Goal: Transaction & Acquisition: Purchase product/service

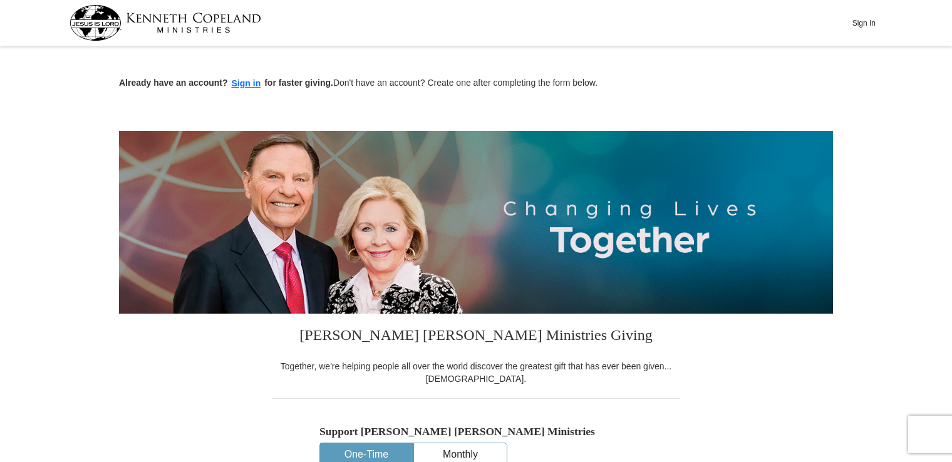
scroll to position [405, 0]
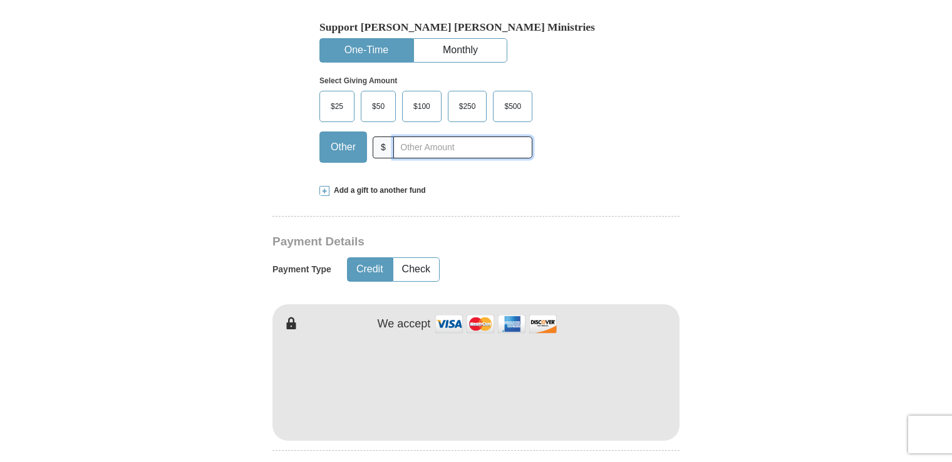
click at [461, 144] on input "text" at bounding box center [462, 148] width 139 height 22
click at [618, 126] on div "Select Giving Amount Amount must be a valid number The total gift cannot be les…" at bounding box center [475, 118] width 313 height 110
click at [433, 147] on input "27334" at bounding box center [462, 148] width 139 height 22
type input "2"
type input "2734"
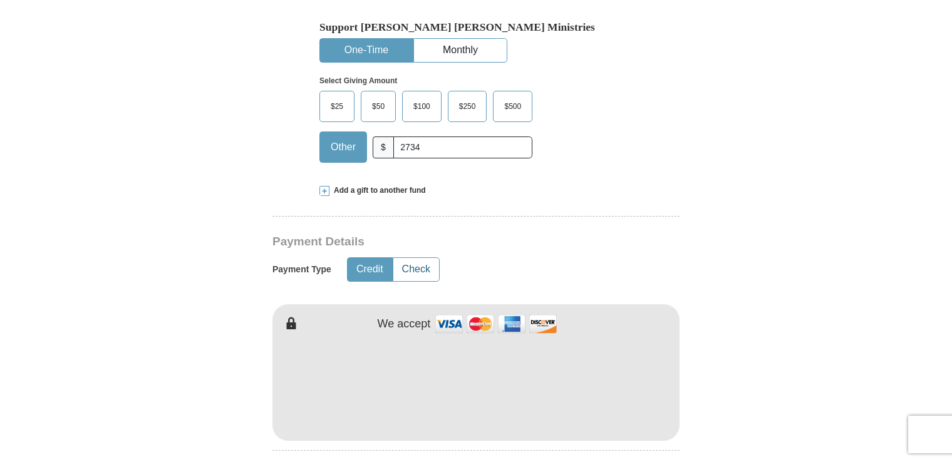
click at [420, 271] on button "Check" at bounding box center [416, 269] width 46 height 23
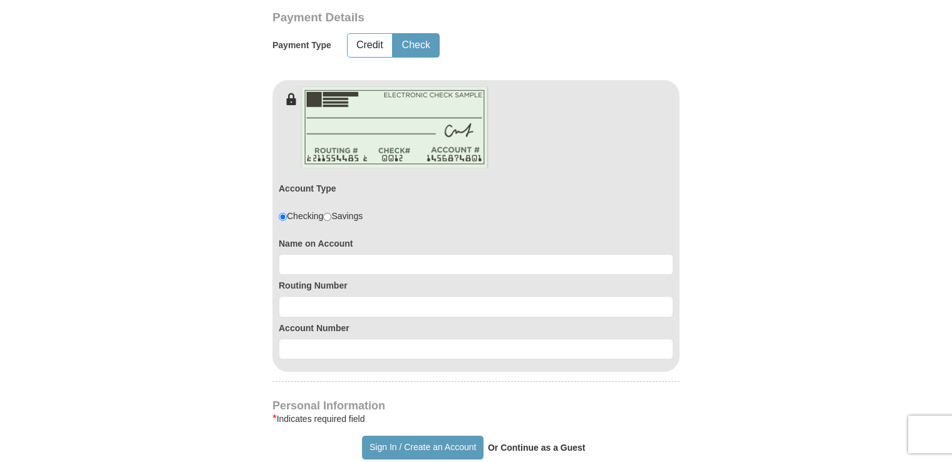
scroll to position [576, 0]
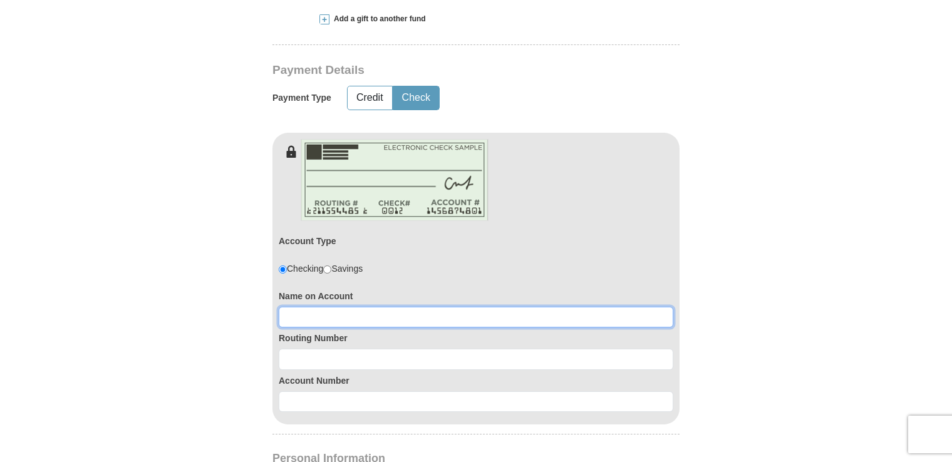
click at [401, 322] on input at bounding box center [476, 317] width 395 height 21
type input "[PERSON_NAME]"
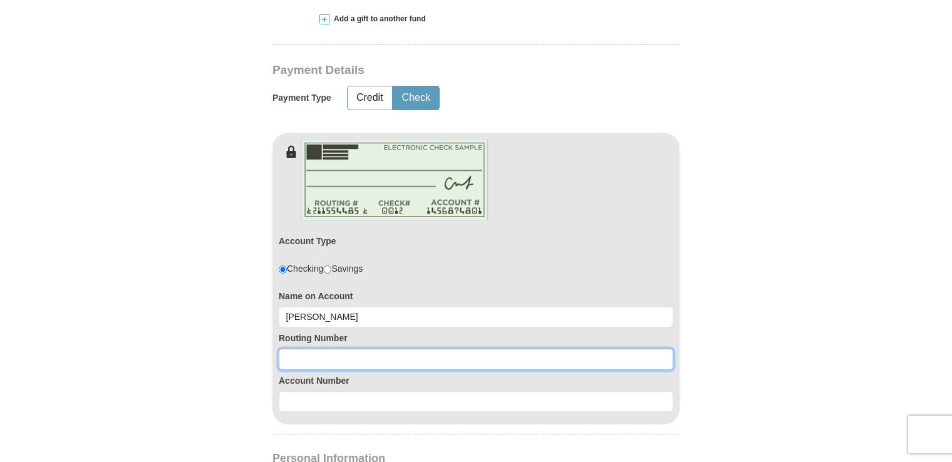
click at [413, 357] on input at bounding box center [476, 359] width 395 height 21
type input "065302196"
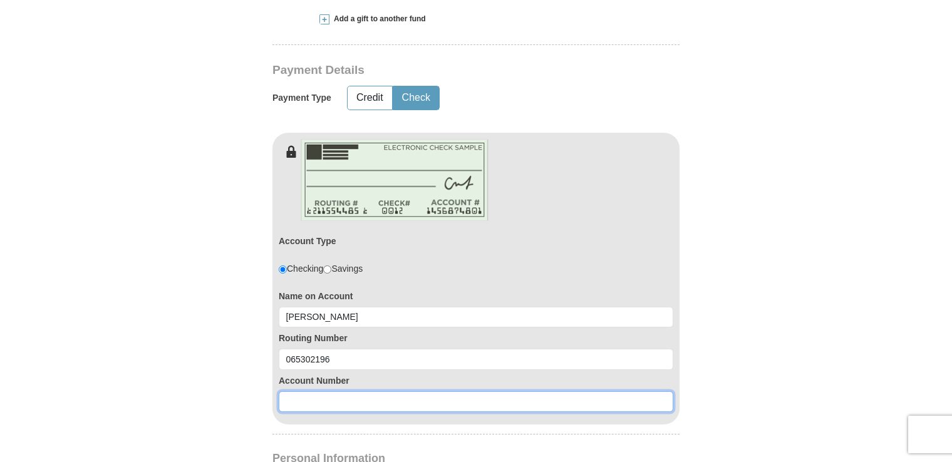
click at [395, 393] on input at bounding box center [476, 401] width 395 height 21
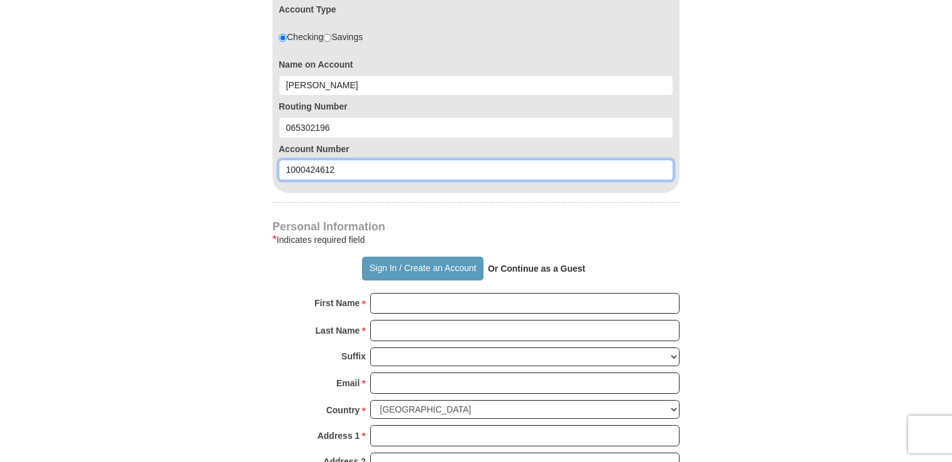
scroll to position [814, 0]
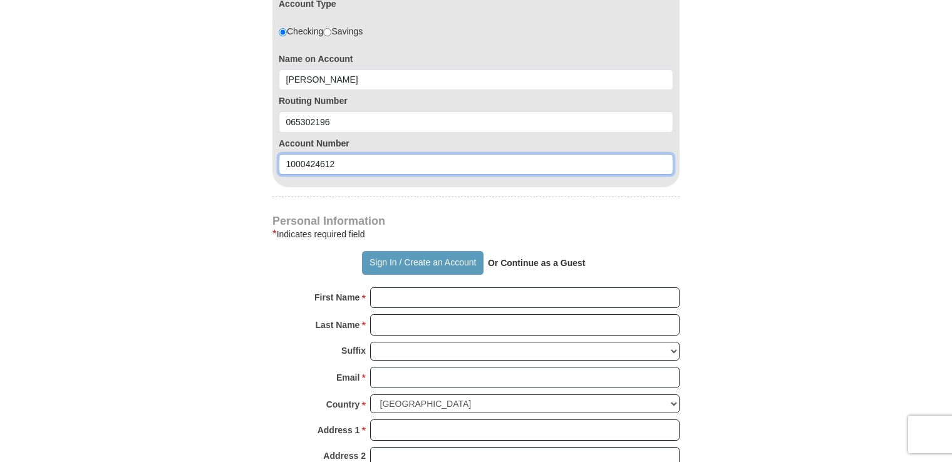
type input "1000424612"
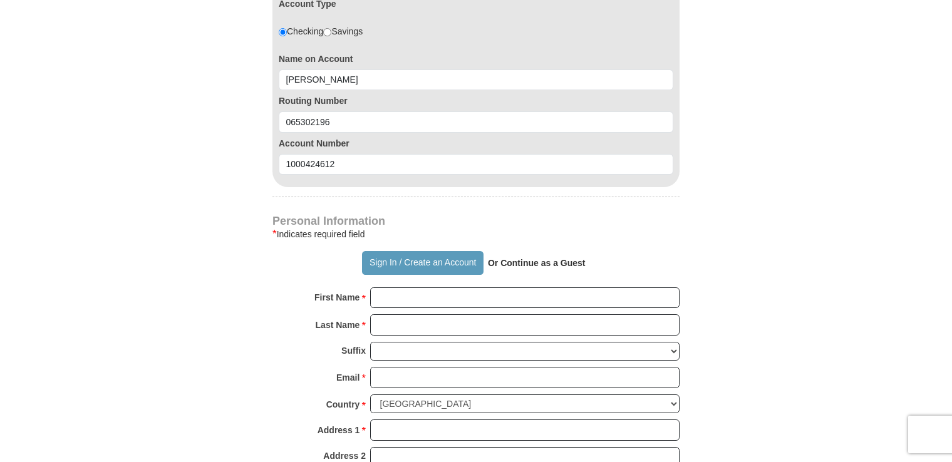
click at [829, 234] on form "Already have an account? Sign in for faster giving. Don't have an account? Crea…" at bounding box center [476, 82] width 714 height 1692
click at [411, 298] on input "First Name *" at bounding box center [524, 297] width 309 height 21
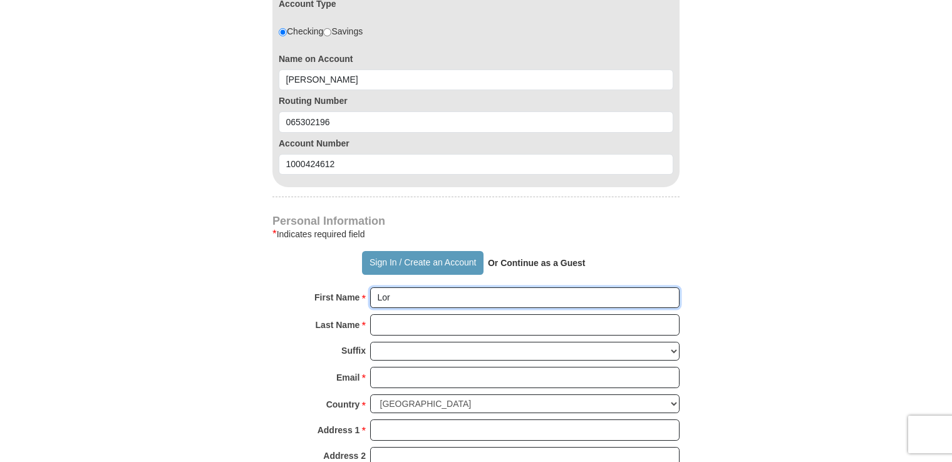
type input "[PERSON_NAME]"
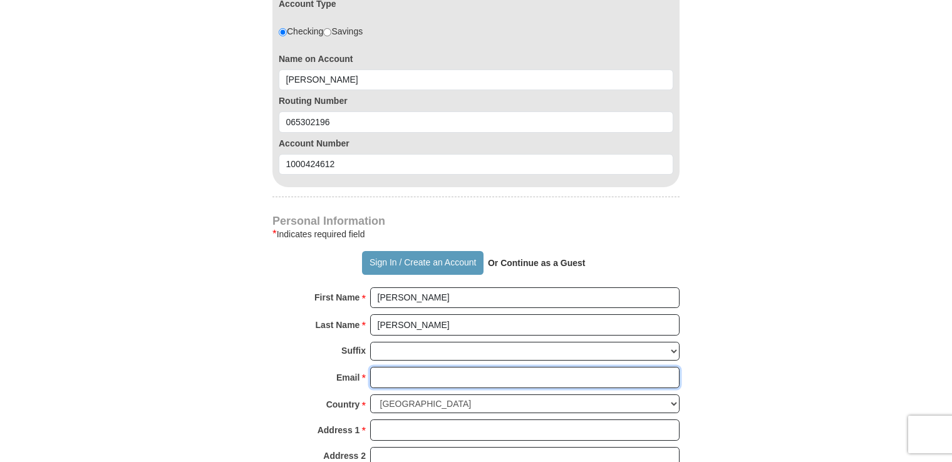
type input "[EMAIL_ADDRESS][DOMAIN_NAME]"
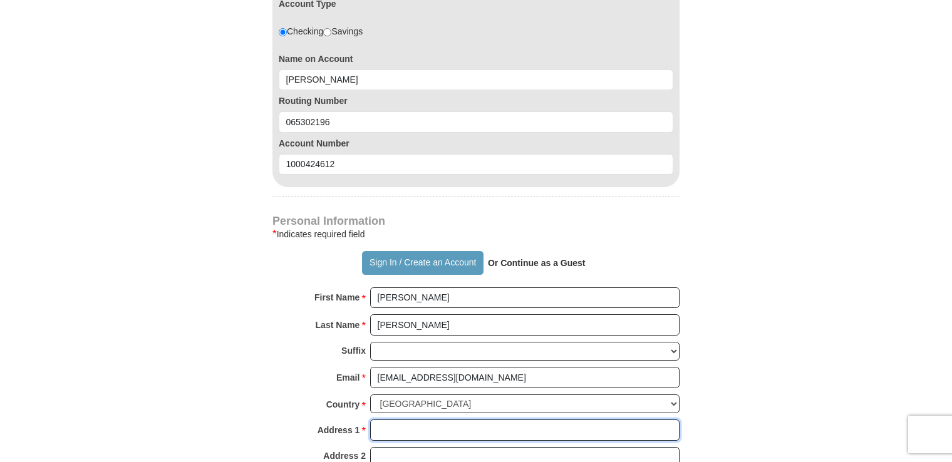
type input "[STREET_ADDRESS]"
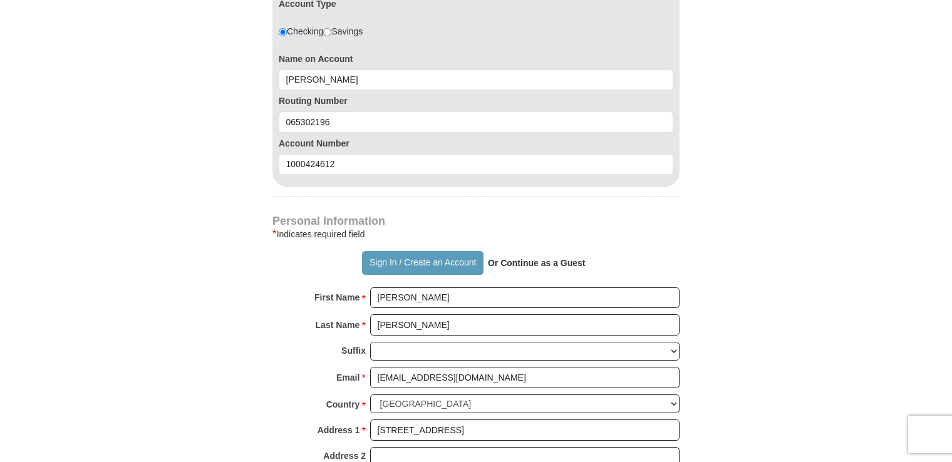
type input "[PERSON_NAME]"
select select "MS"
type input "39211"
type input "[PHONE_NUMBER]"
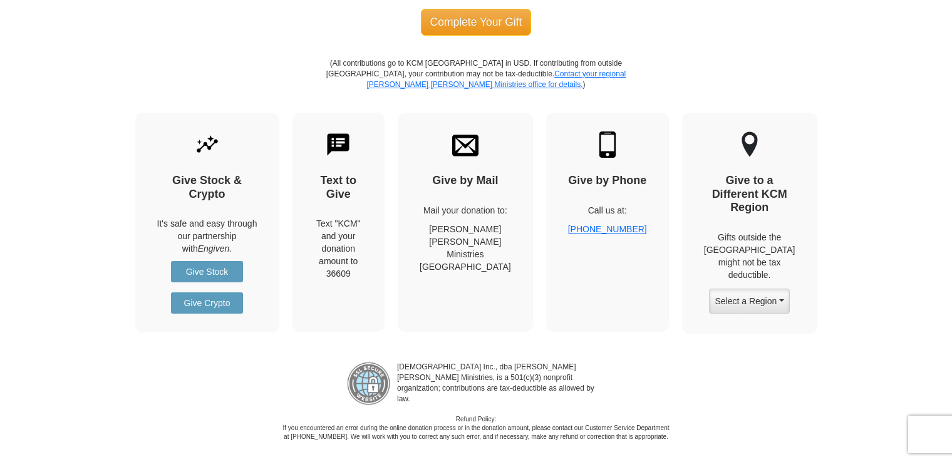
scroll to position [1224, 0]
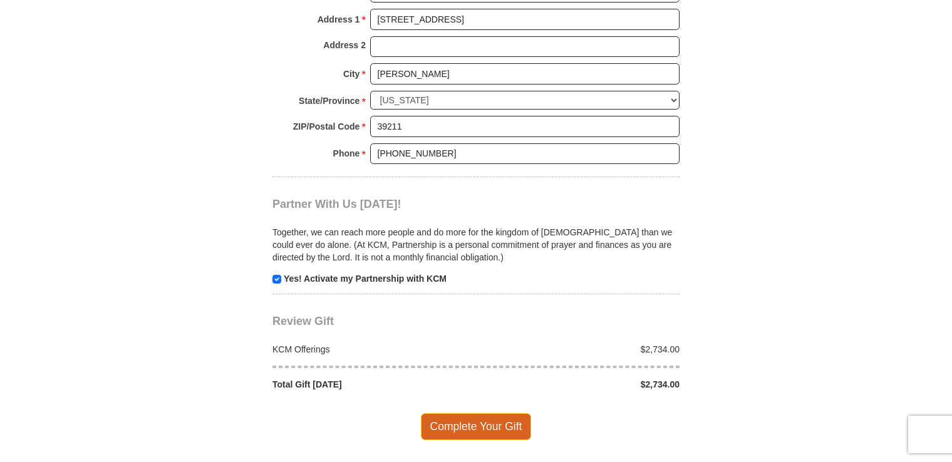
type input "[PERSON_NAME]"
click at [495, 425] on span "Complete Your Gift" at bounding box center [476, 426] width 111 height 26
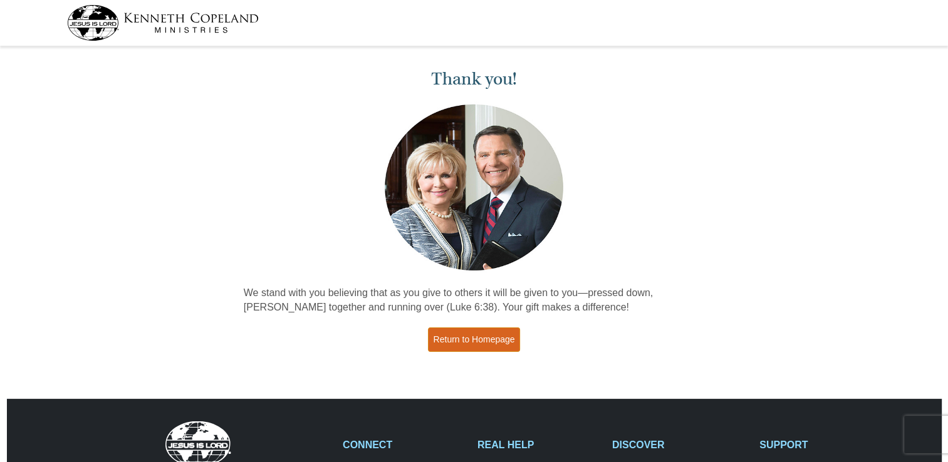
click at [476, 347] on link "Return to Homepage" at bounding box center [474, 340] width 93 height 24
